Goal: Find specific page/section: Find specific page/section

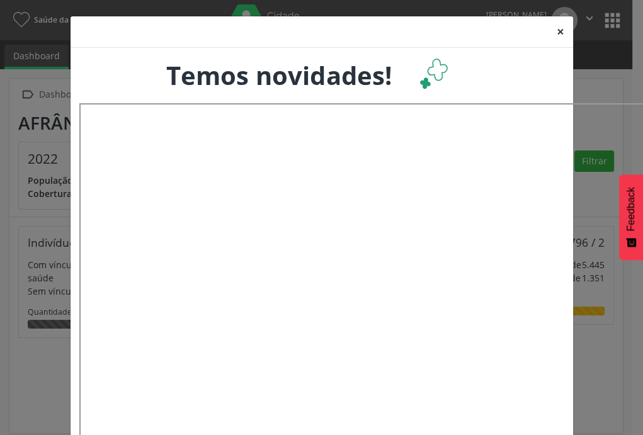
click at [554, 32] on button "×" at bounding box center [560, 31] width 25 height 31
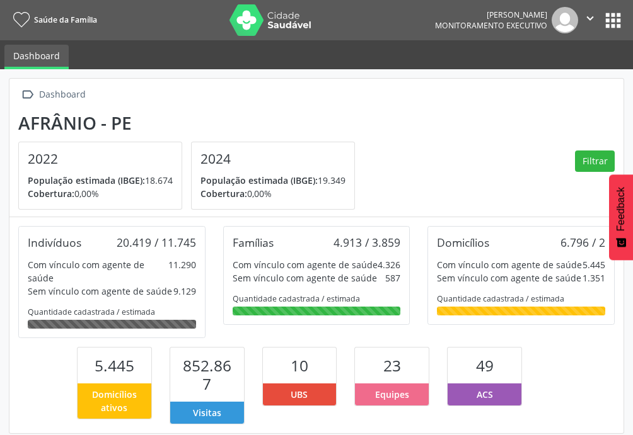
click at [607, 13] on button "apps" at bounding box center [613, 20] width 22 height 22
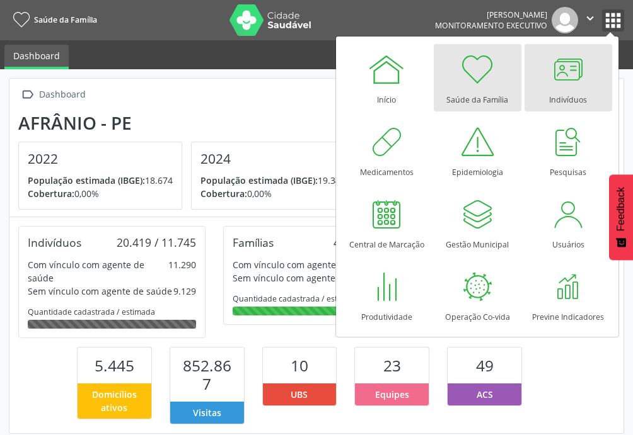
scroll to position [231, 204]
click at [569, 79] on div at bounding box center [568, 69] width 38 height 38
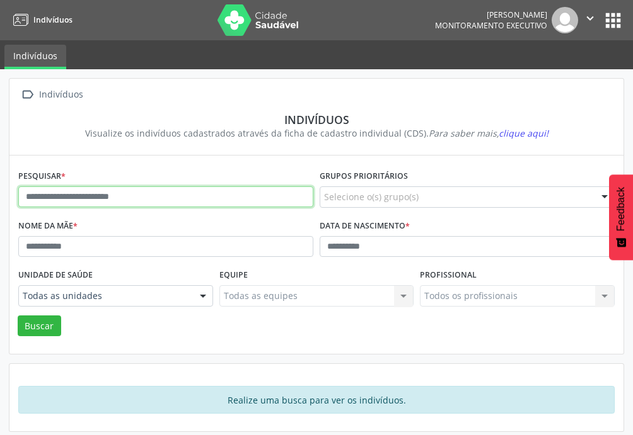
click at [93, 202] on input "text" at bounding box center [165, 196] width 295 height 21
type input "**********"
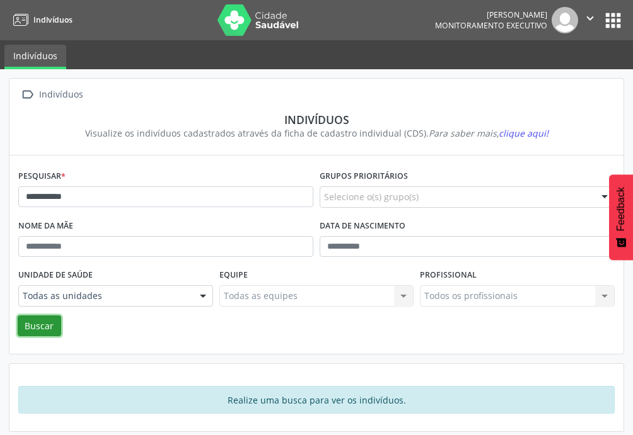
click at [42, 324] on button "Buscar" at bounding box center [39, 326] width 43 height 21
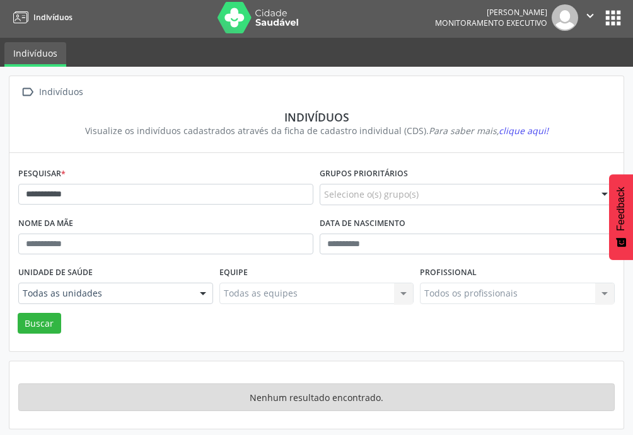
scroll to position [4, 0]
